Goal: Information Seeking & Learning: Learn about a topic

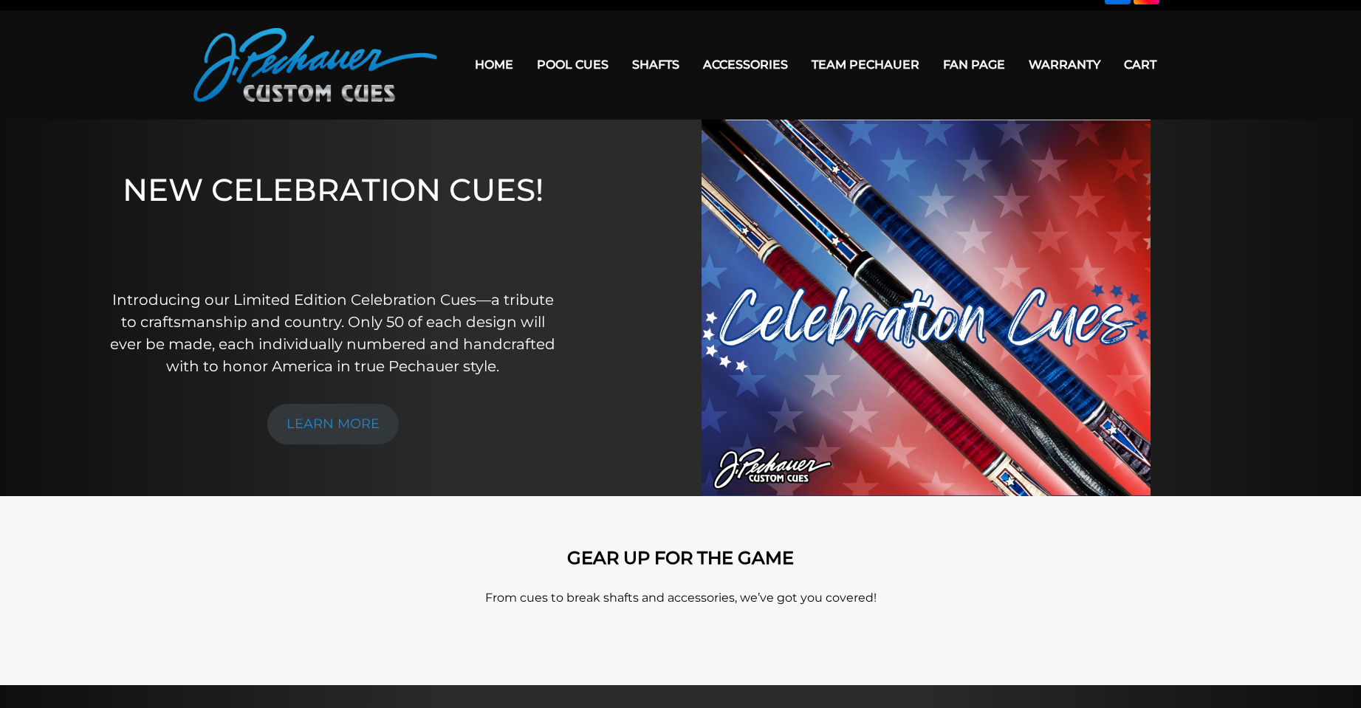
scroll to position [67, 0]
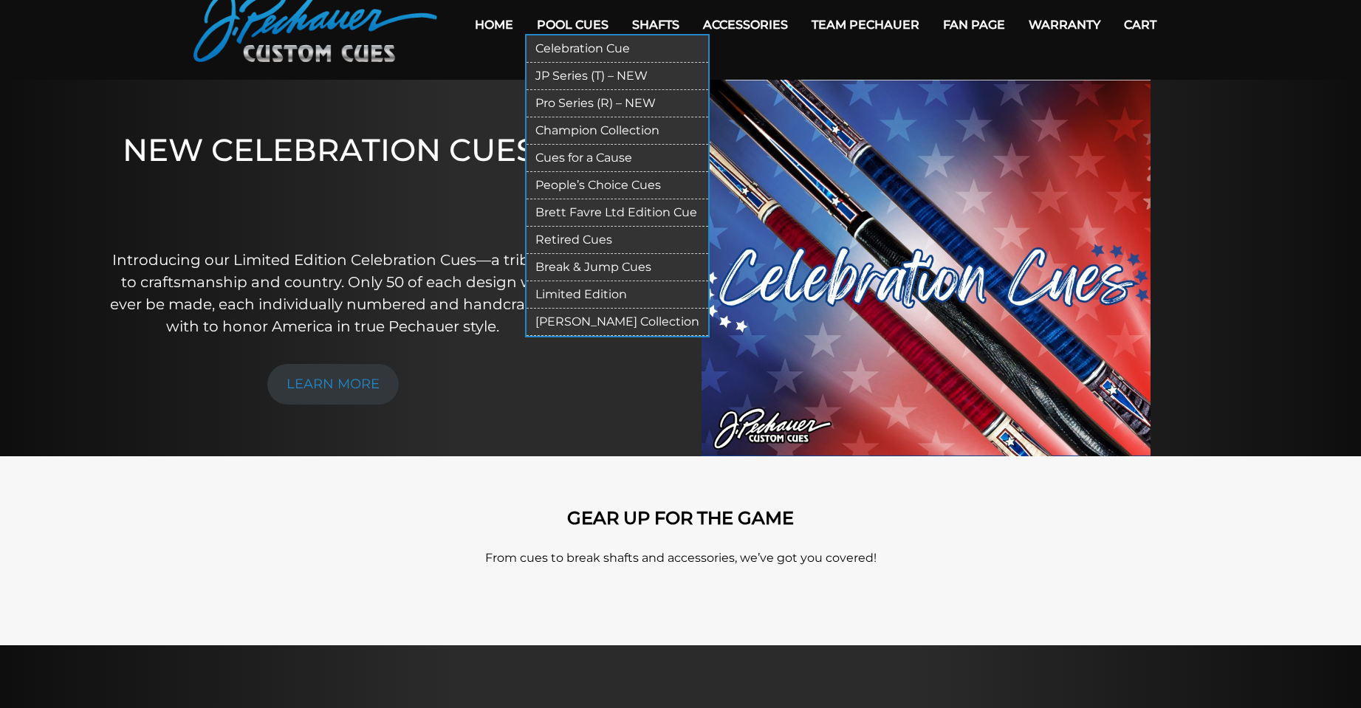
click at [571, 13] on link "Pool Cues" at bounding box center [572, 25] width 95 height 38
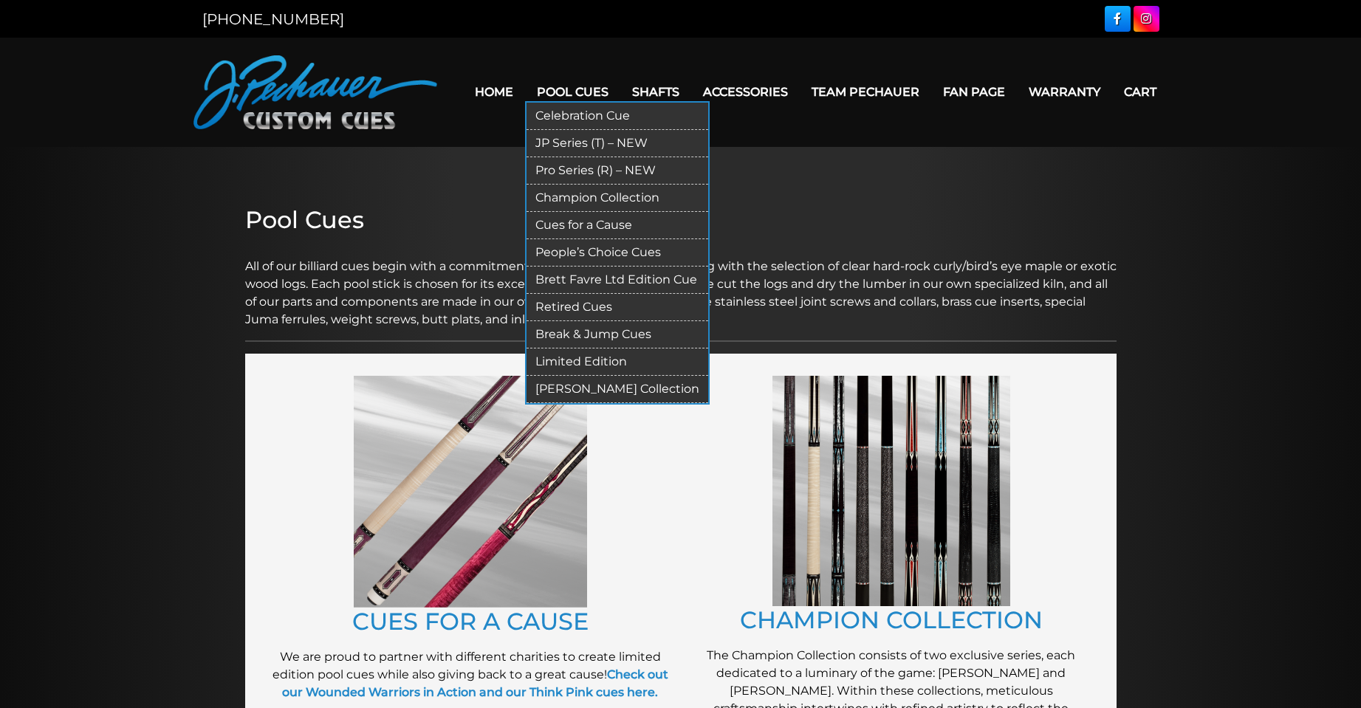
click at [562, 306] on link "Retired Cues" at bounding box center [617, 307] width 182 height 27
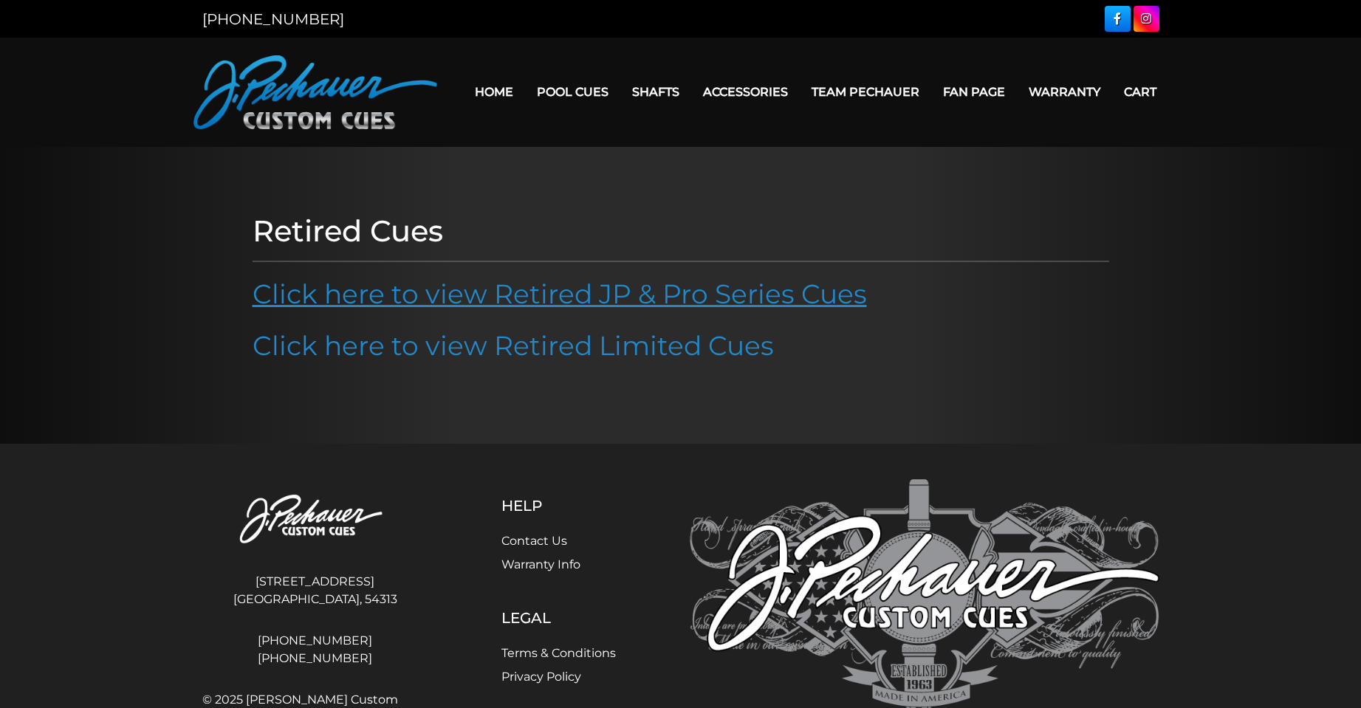
click at [571, 295] on link "Click here to view Retired JP & Pro Series Cues" at bounding box center [559, 294] width 614 height 32
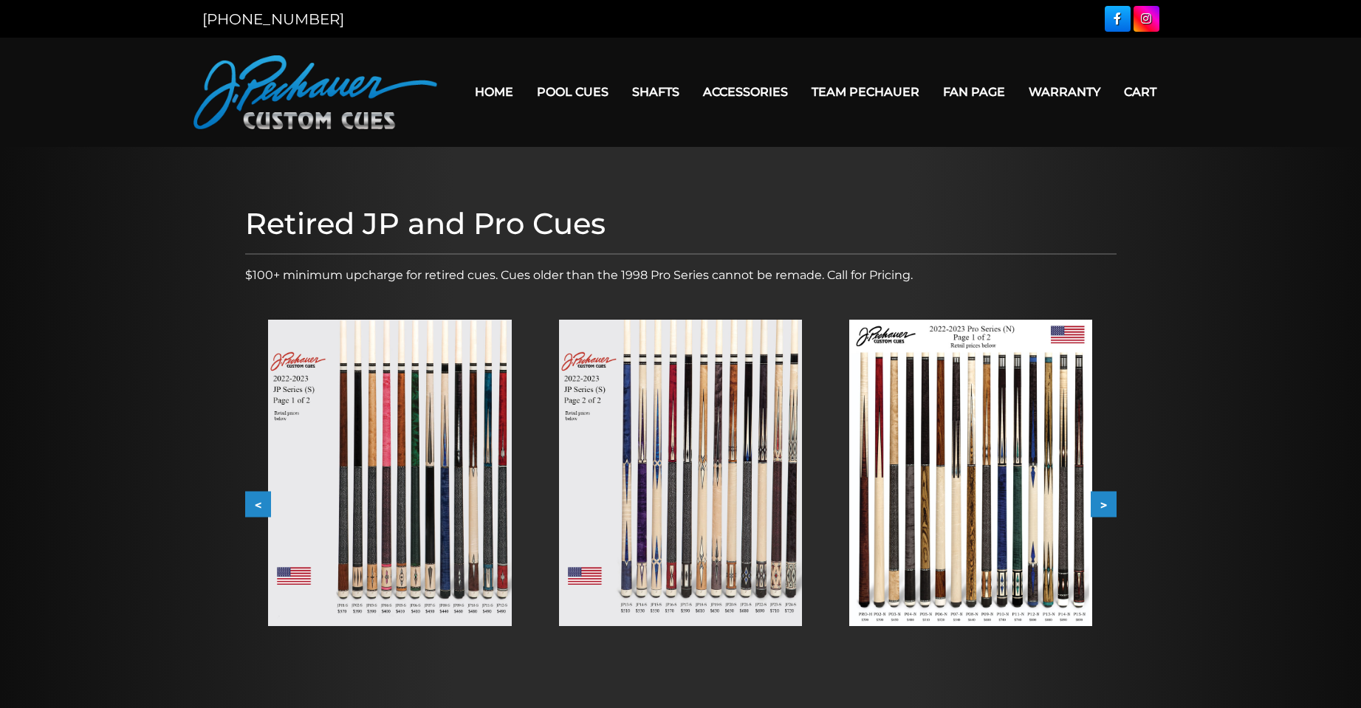
click at [687, 509] on img at bounding box center [680, 473] width 243 height 306
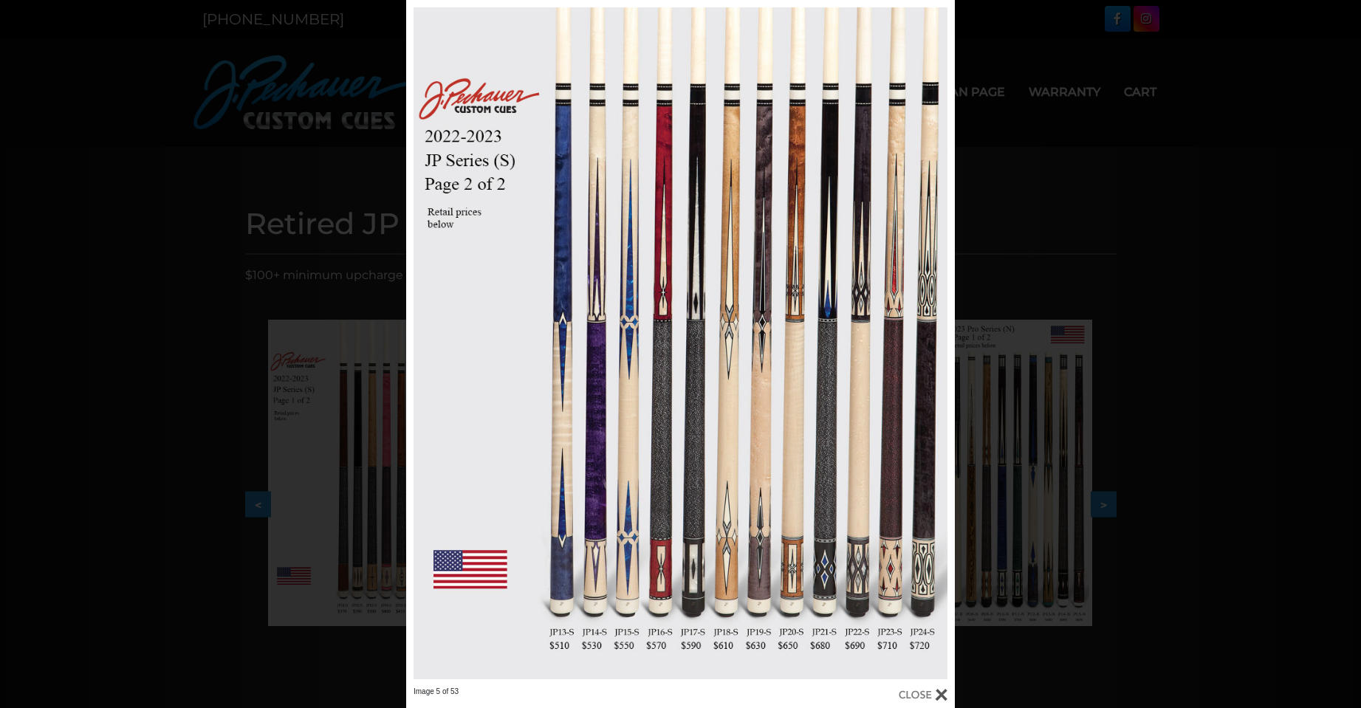
click at [687, 509] on div at bounding box center [680, 343] width 548 height 687
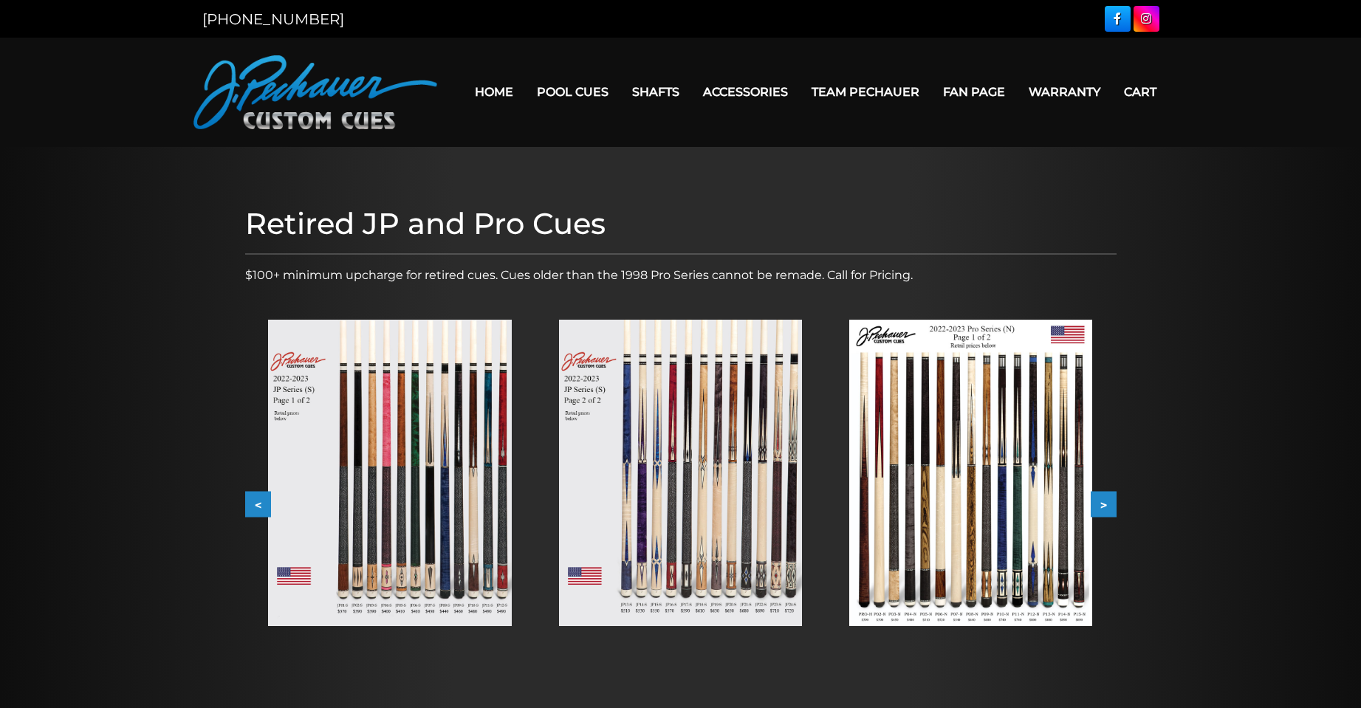
click at [969, 543] on img at bounding box center [970, 473] width 243 height 306
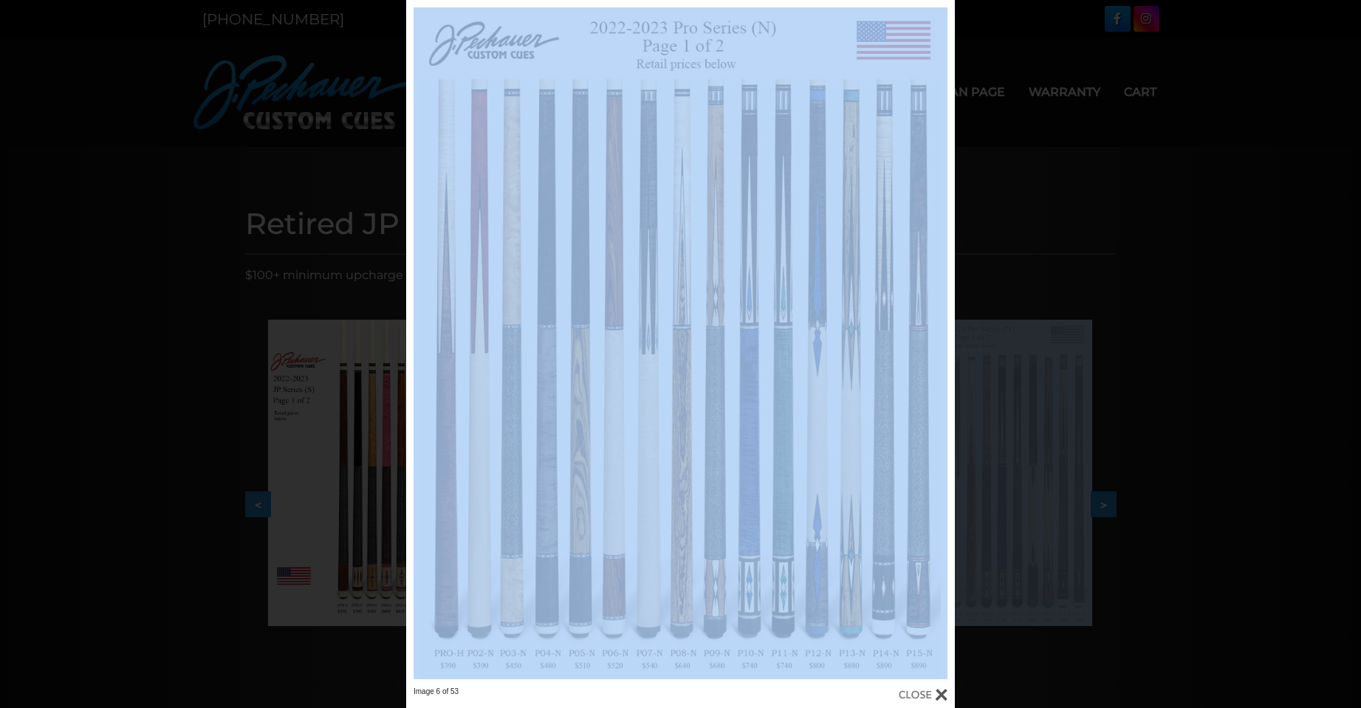
drag, startPoint x: 1352, startPoint y: 196, endPoint x: 1371, endPoint y: 203, distance: 20.3
click at [1361, 299] on html "We're updating our online ordering! Online ordering is currently under maintena…" at bounding box center [680, 563] width 1361 height 1126
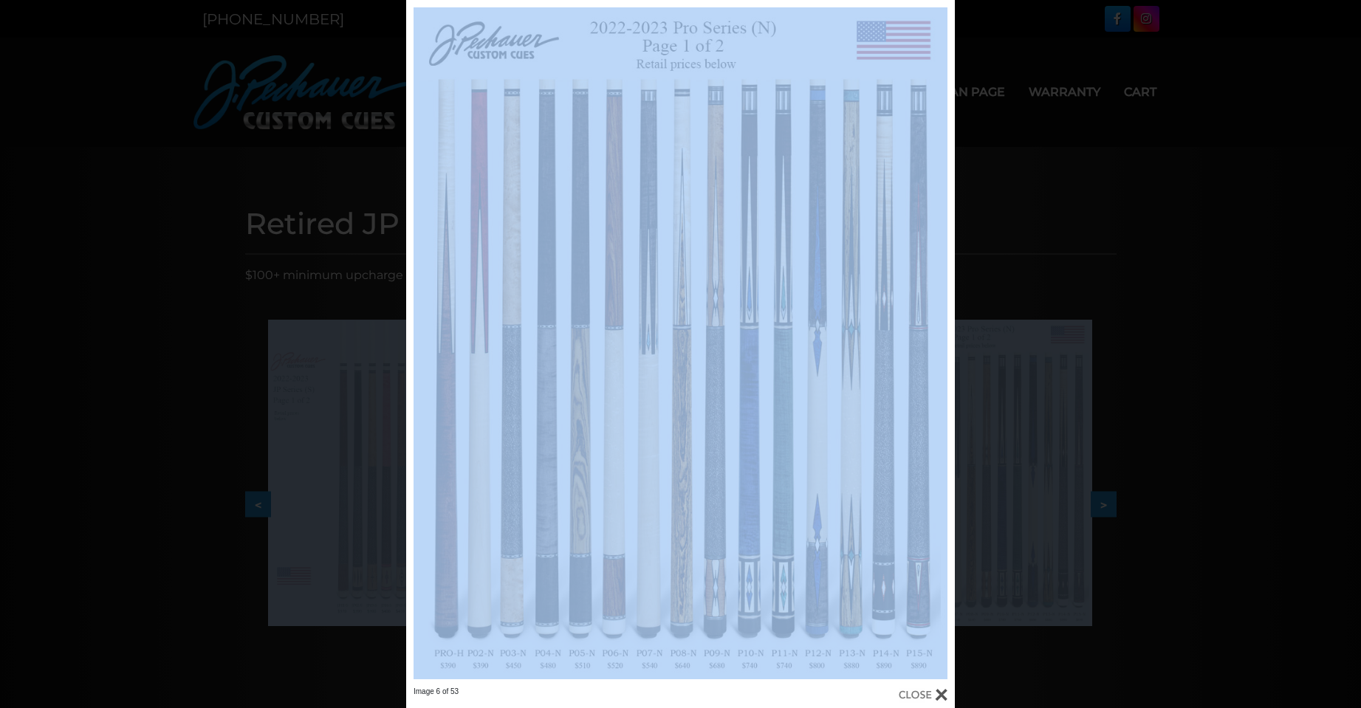
click at [1298, 40] on div "Image 6 of 53" at bounding box center [680, 354] width 1361 height 708
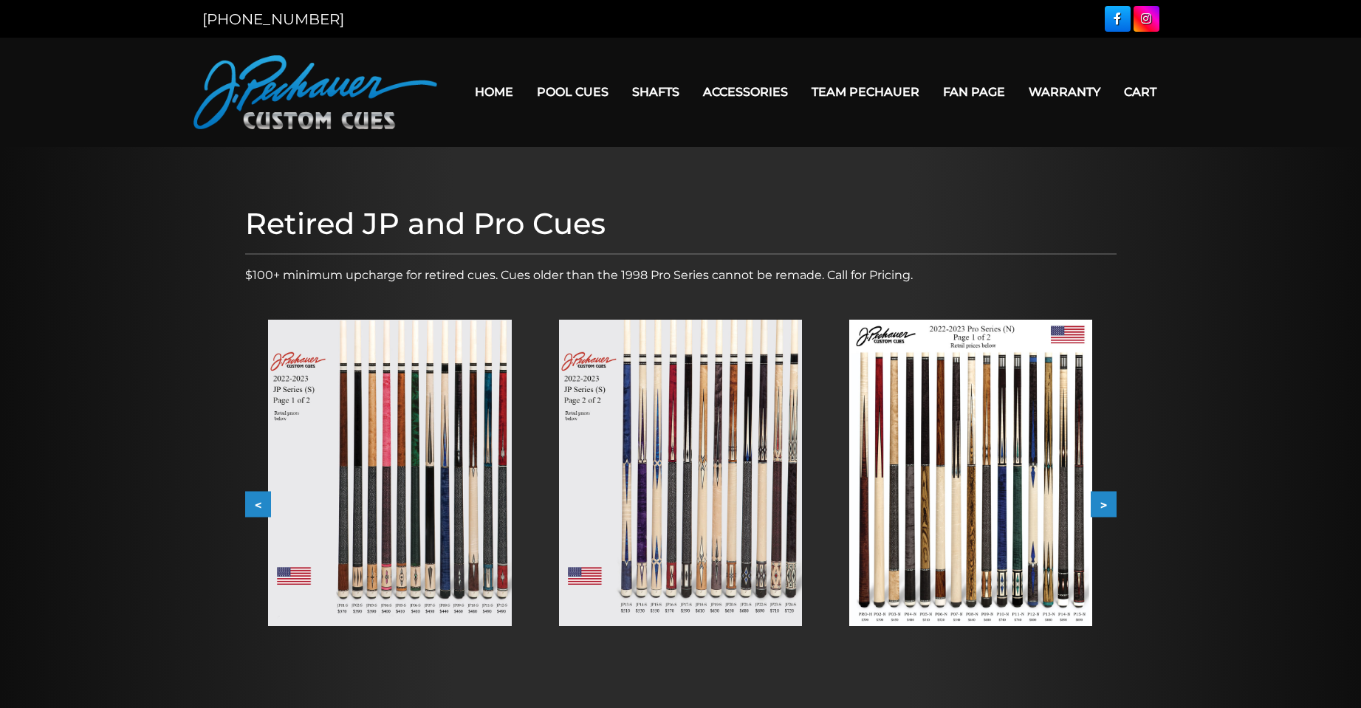
click at [1297, 100] on header "MENU Home Pool Cues Celebration Cue JP Series (T) – NEW Pro Series (R) – NEW Ch…" at bounding box center [680, 92] width 1361 height 109
